Goal: Transaction & Acquisition: Purchase product/service

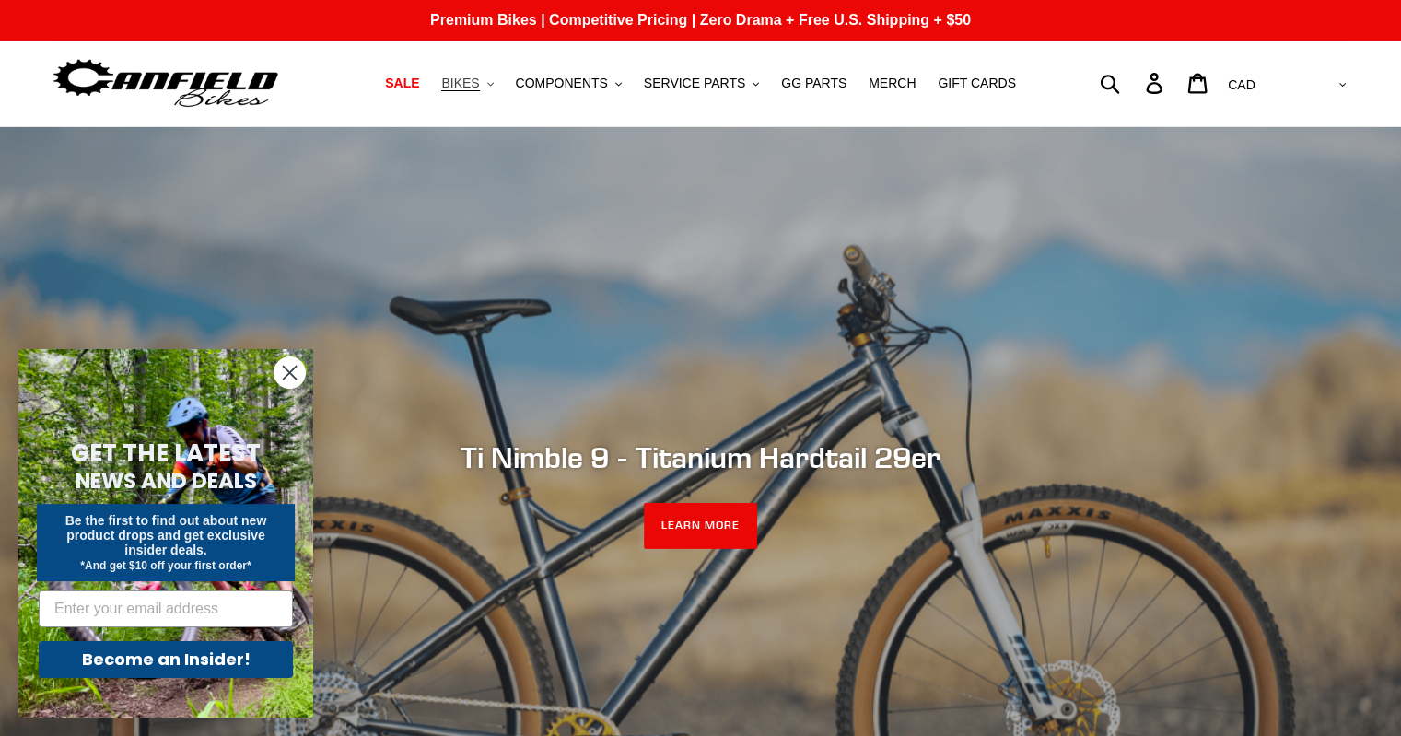
click at [502, 92] on button "BIKES .cls-1{fill:#231f20}" at bounding box center [467, 83] width 70 height 25
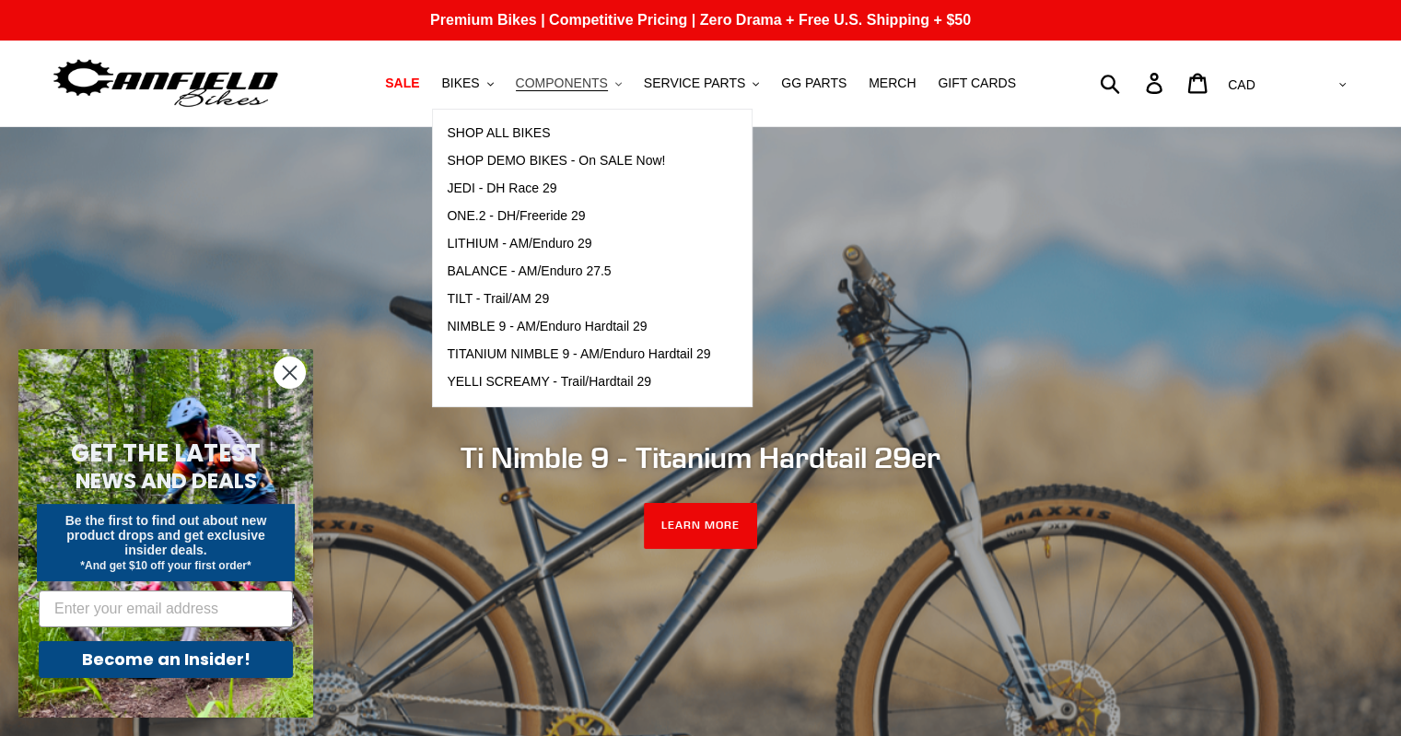
click at [575, 83] on span "COMPONENTS" at bounding box center [562, 84] width 92 height 16
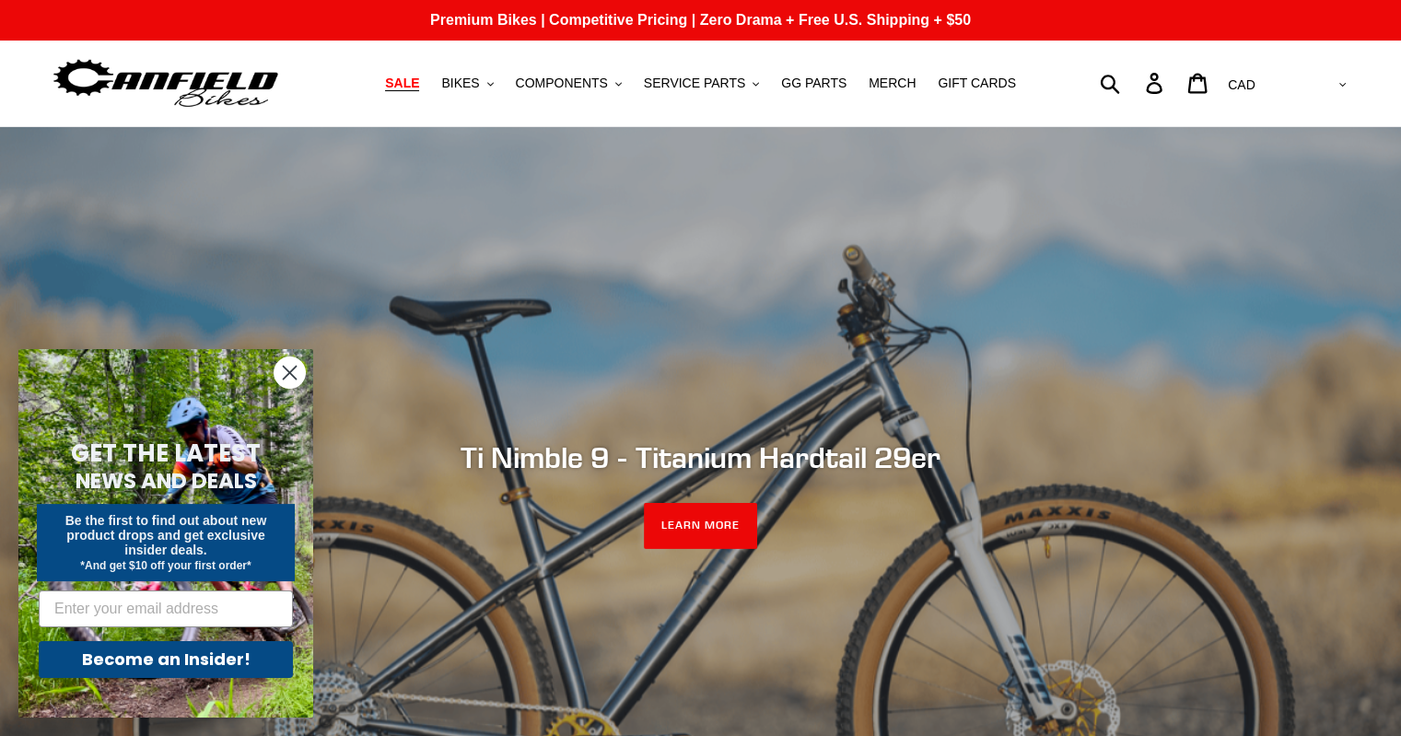
click at [419, 88] on span "SALE" at bounding box center [402, 84] width 34 height 16
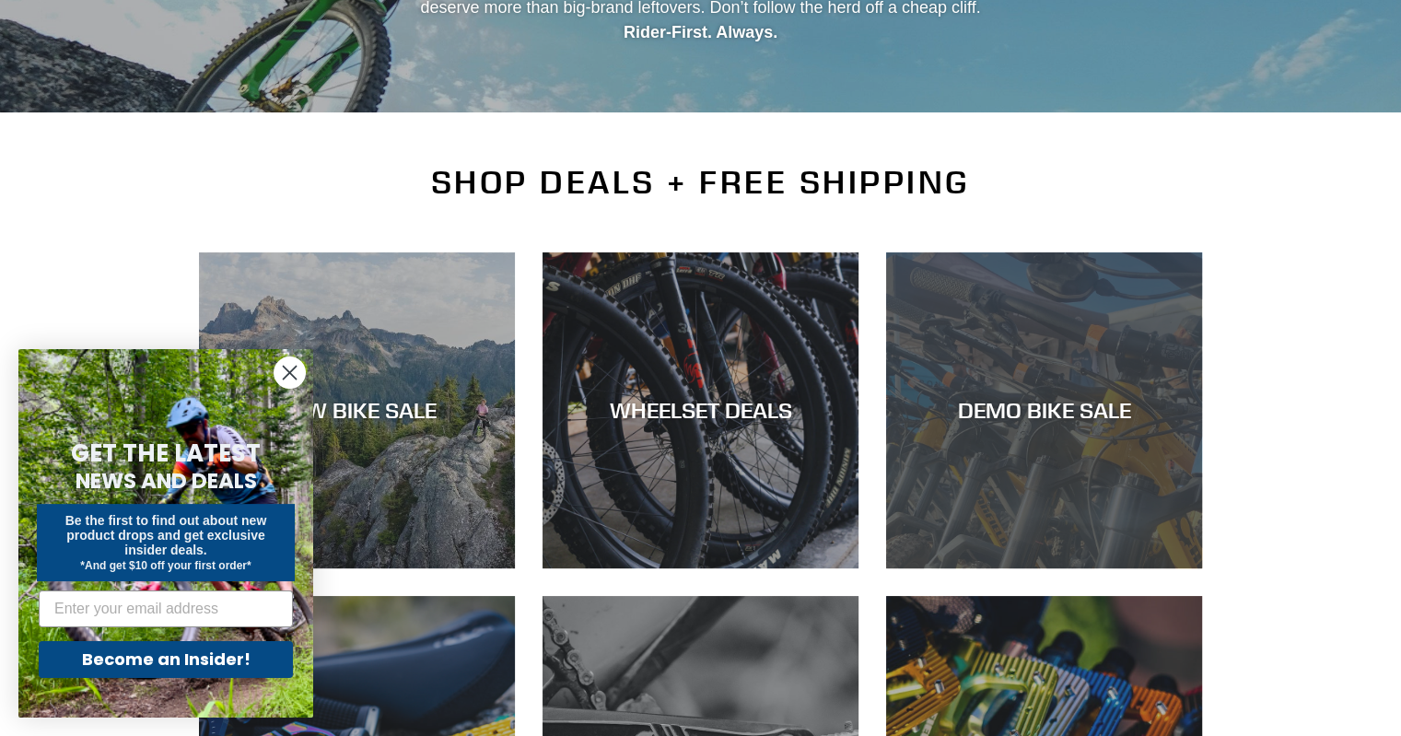
scroll to position [218, 0]
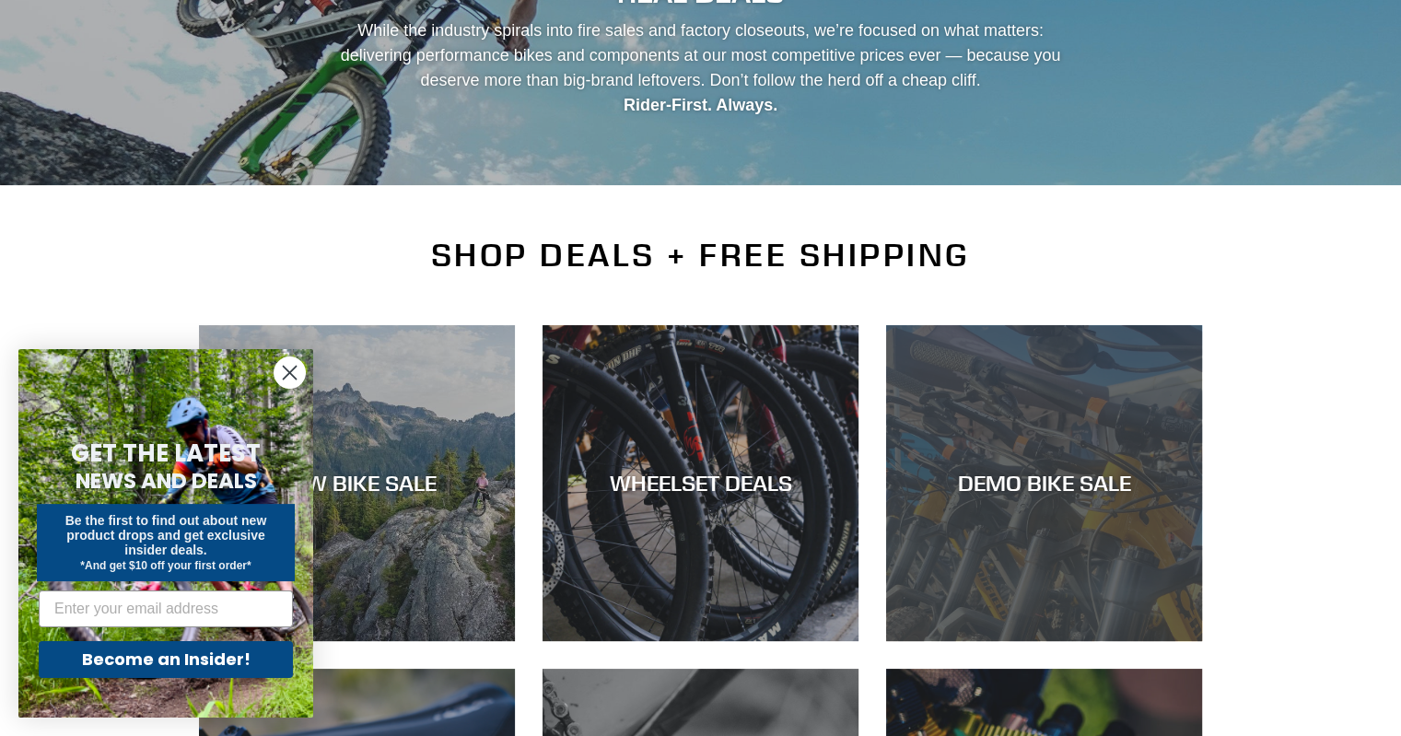
click at [1140, 641] on div "DEMO BIKE SALE" at bounding box center [1044, 641] width 316 height 0
